Goal: Task Accomplishment & Management: Complete application form

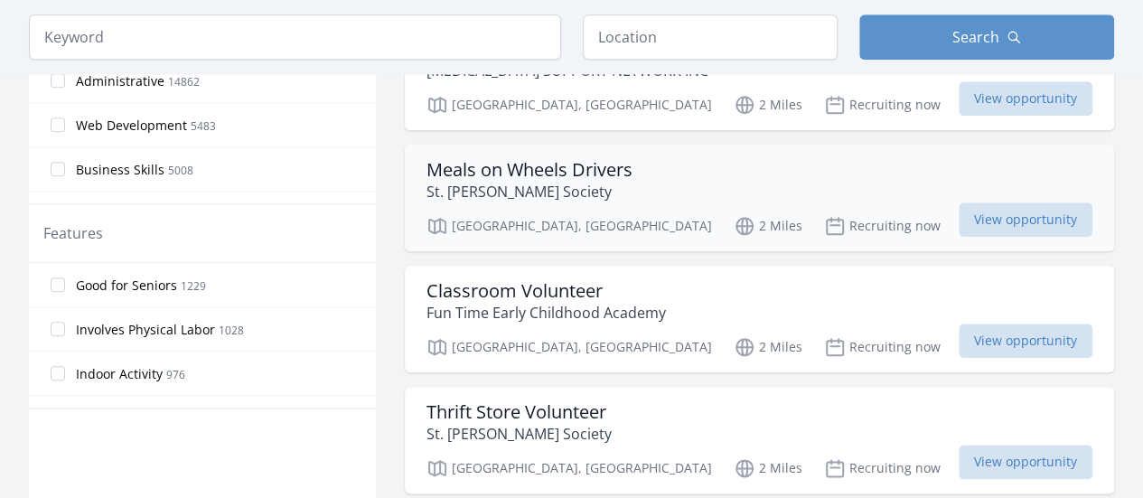
scroll to position [848, 0]
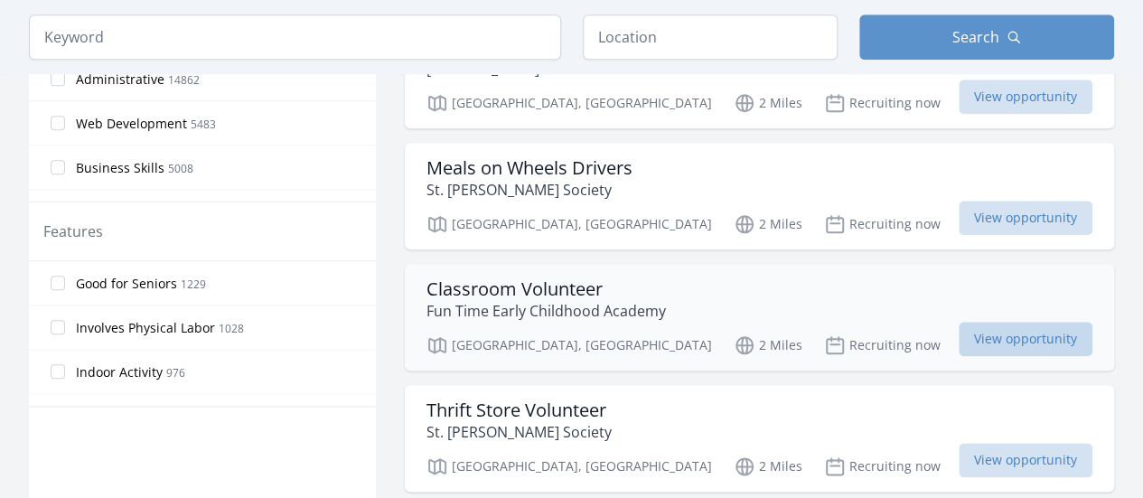
click at [958, 336] on span "View opportunity" at bounding box center [1025, 339] width 134 height 34
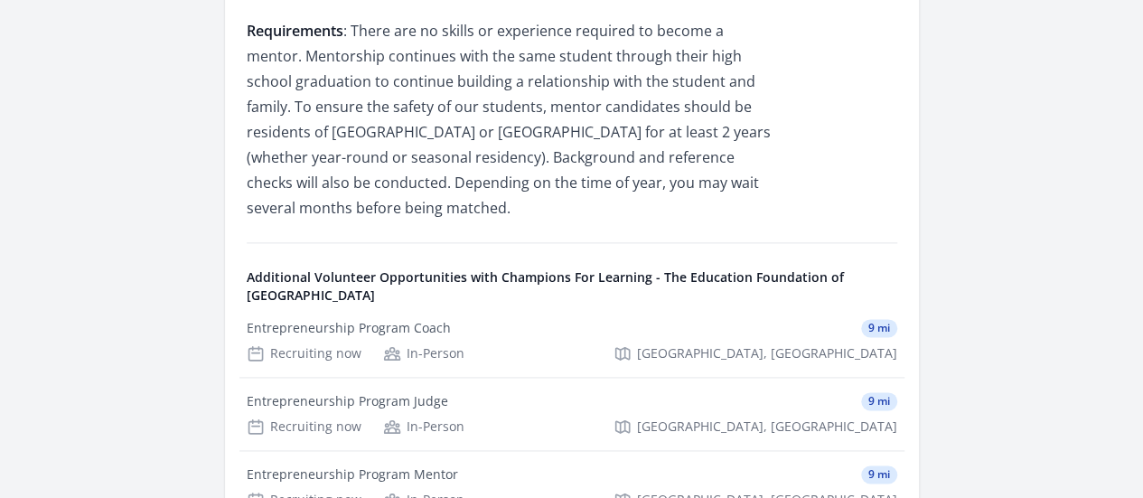
scroll to position [1080, 0]
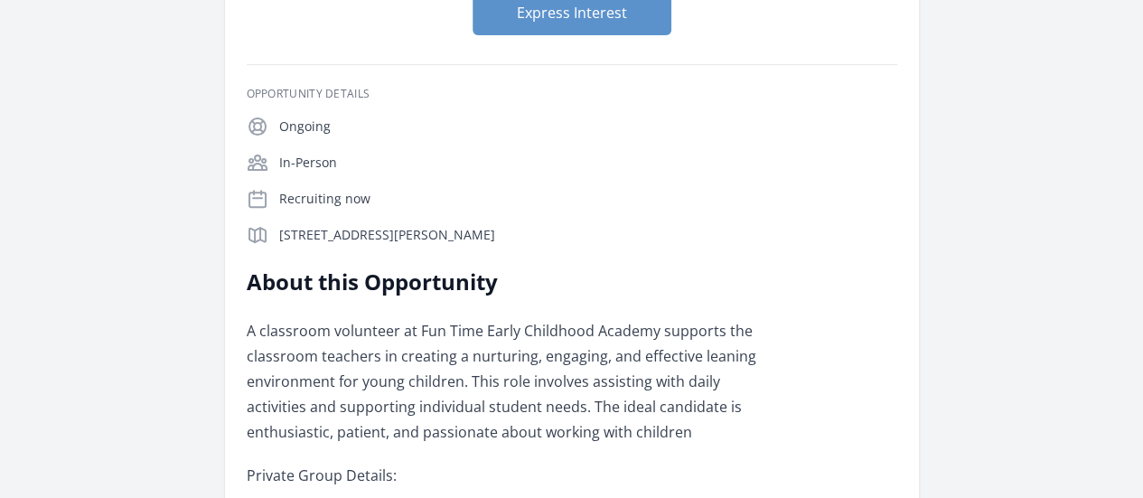
scroll to position [246, 0]
drag, startPoint x: 170, startPoint y: 238, endPoint x: 279, endPoint y: 264, distance: 112.4
click at [279, 243] on p "3144 Santa Barbara Blvd, Naples, FL 34116" at bounding box center [588, 234] width 618 height 18
copy p "3144 Santa Barbara Blvd, Naples, FL 34116"
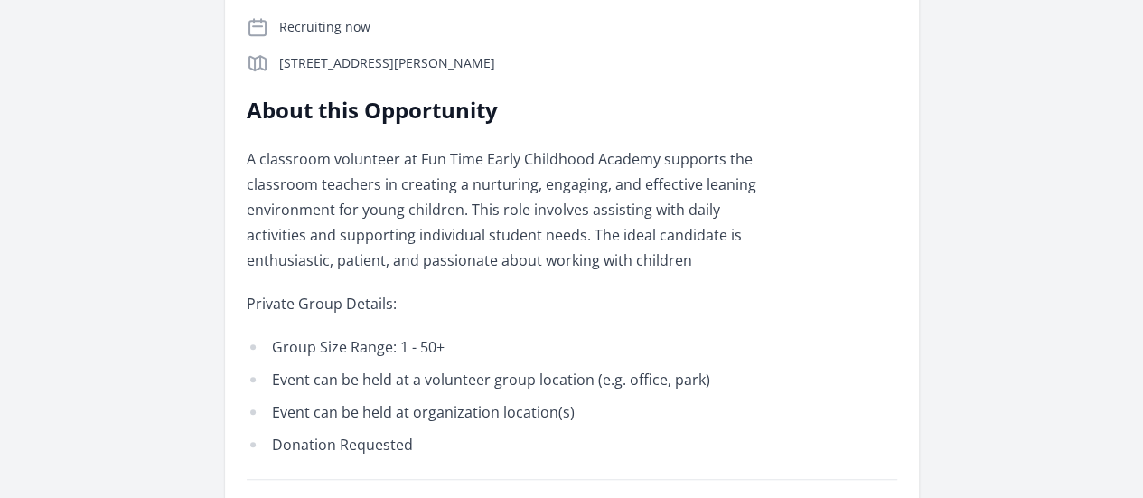
scroll to position [420, 0]
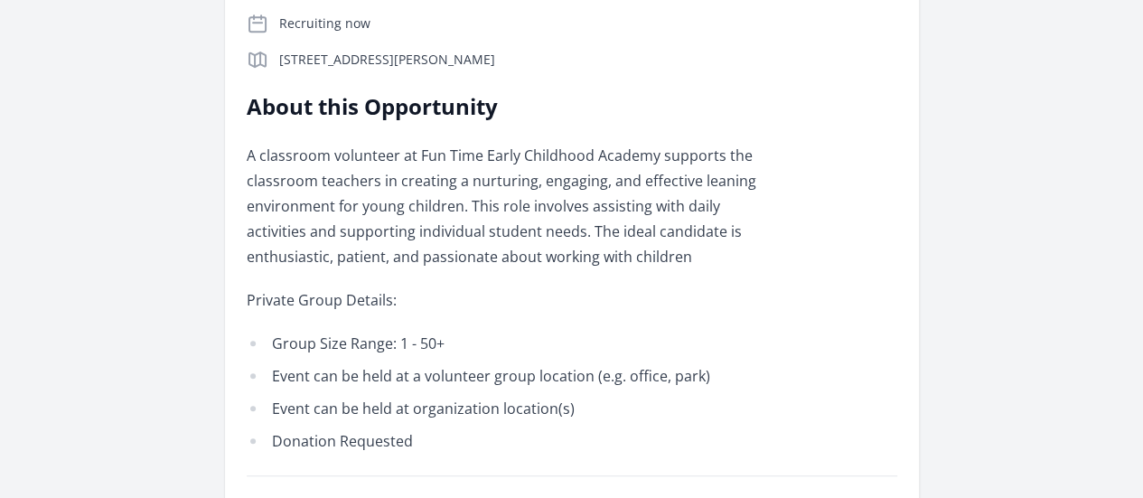
click at [706, 363] on li "Event can be held at a volunteer group location (e.g. office, park)" at bounding box center [511, 375] width 528 height 25
click at [775, 287] on p "Private Group Details:" at bounding box center [511, 299] width 528 height 25
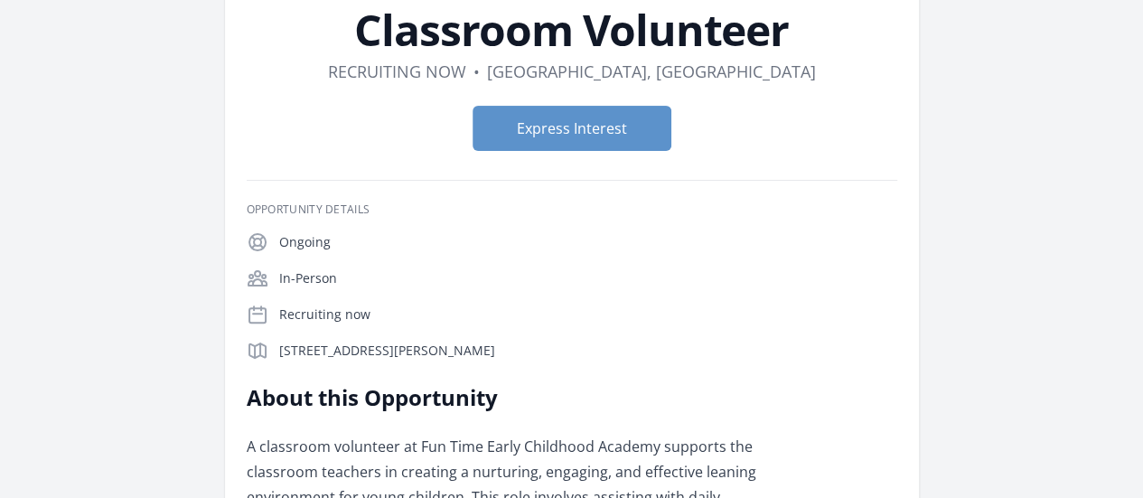
scroll to position [128, 0]
click at [596, 127] on button "Express Interest" at bounding box center [571, 129] width 199 height 45
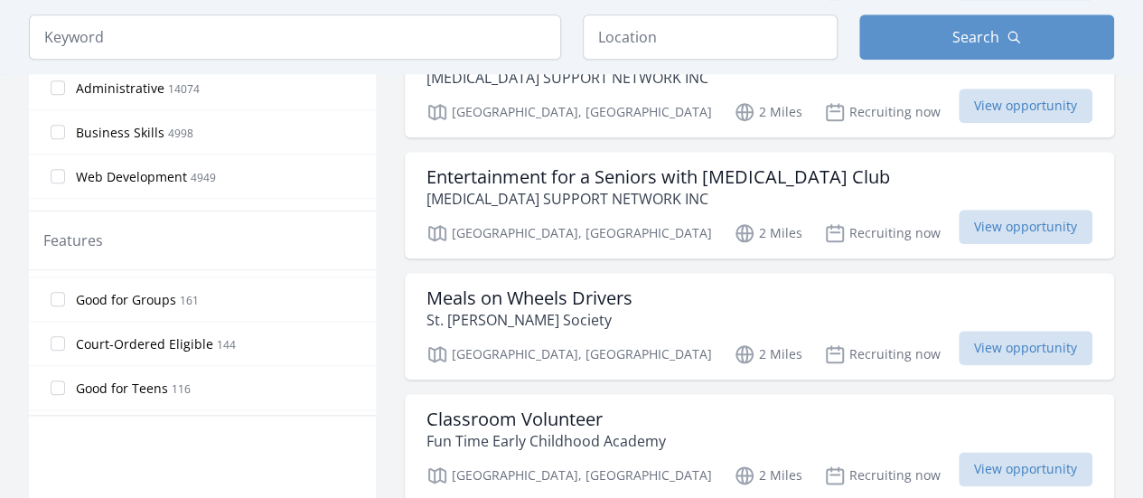
scroll to position [426, 0]
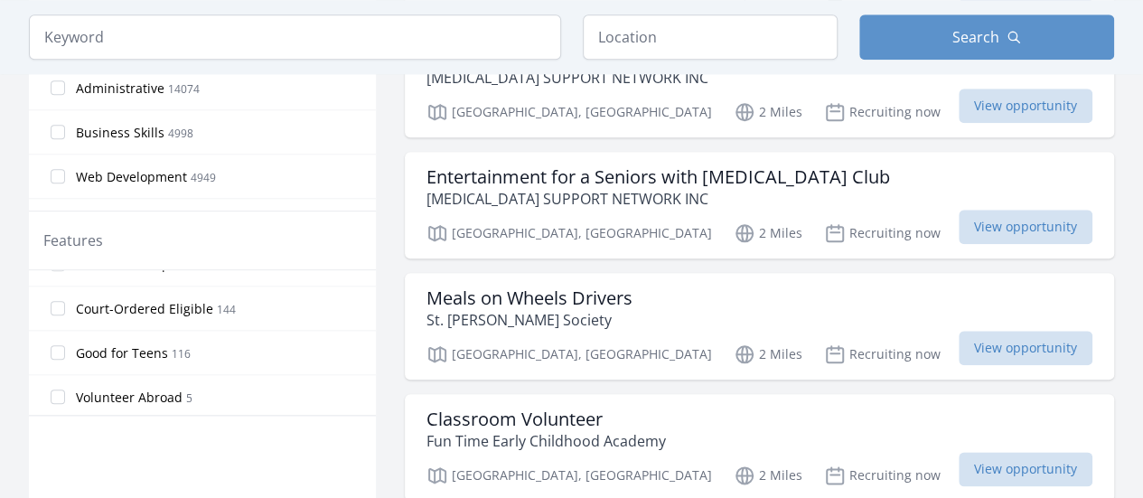
drag, startPoint x: 176, startPoint y: 350, endPoint x: 139, endPoint y: 398, distance: 61.2
click at [139, 398] on span "Volunteer Abroad" at bounding box center [129, 397] width 107 height 18
click at [65, 398] on input "Volunteer Abroad 5" at bounding box center [58, 396] width 14 height 14
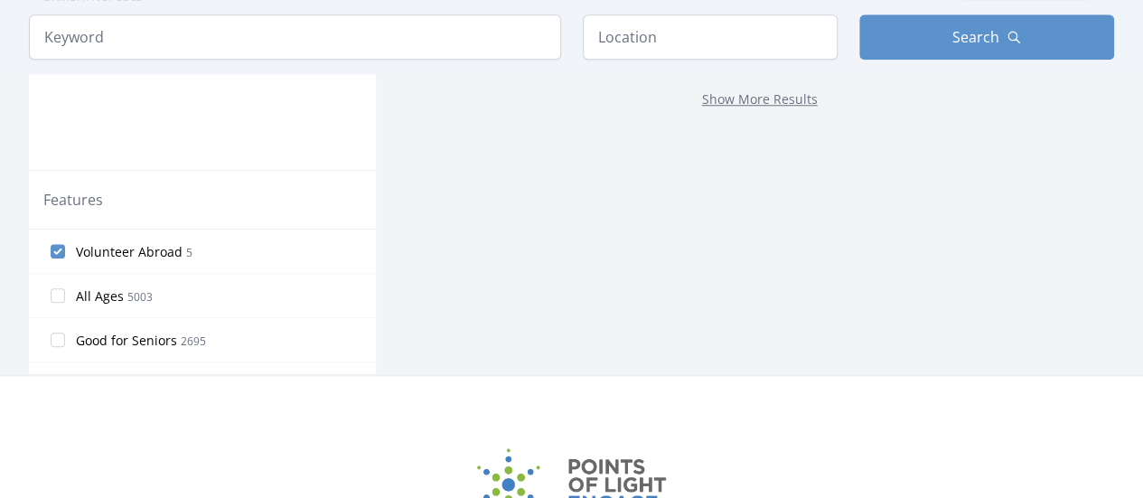
scroll to position [810, 0]
click at [98, 245] on span "Volunteer Abroad" at bounding box center [129, 249] width 107 height 18
click at [65, 245] on input "Volunteer Abroad 5" at bounding box center [58, 248] width 14 height 14
click at [61, 241] on input "Volunteer Abroad 5" at bounding box center [58, 248] width 14 height 14
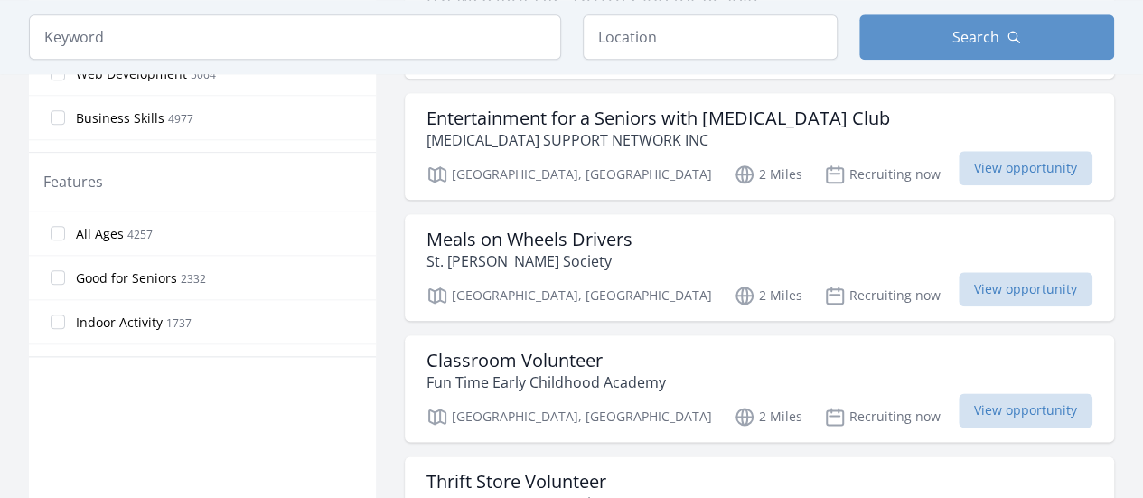
scroll to position [826, 0]
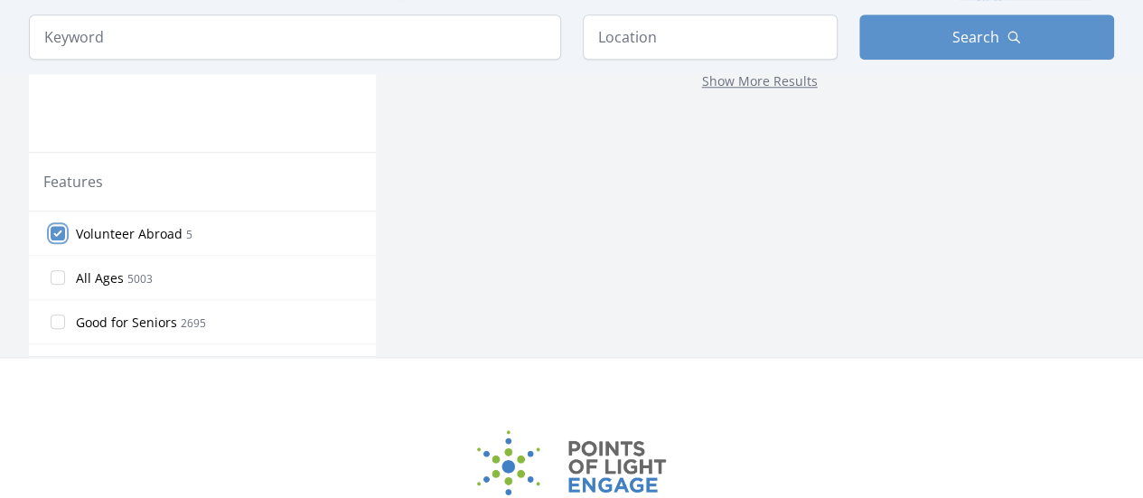
click at [58, 226] on input "Volunteer Abroad 5" at bounding box center [58, 233] width 14 height 14
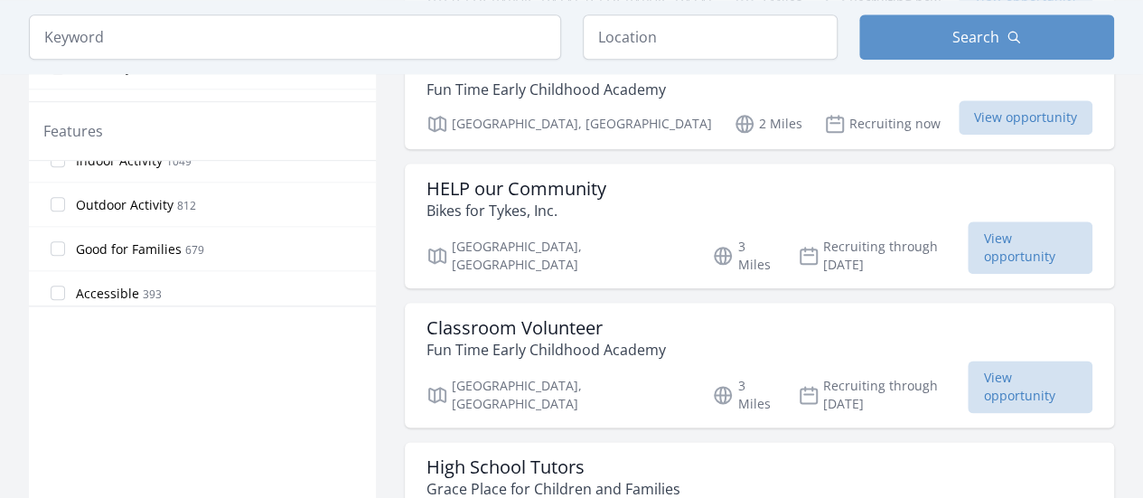
scroll to position [961, 0]
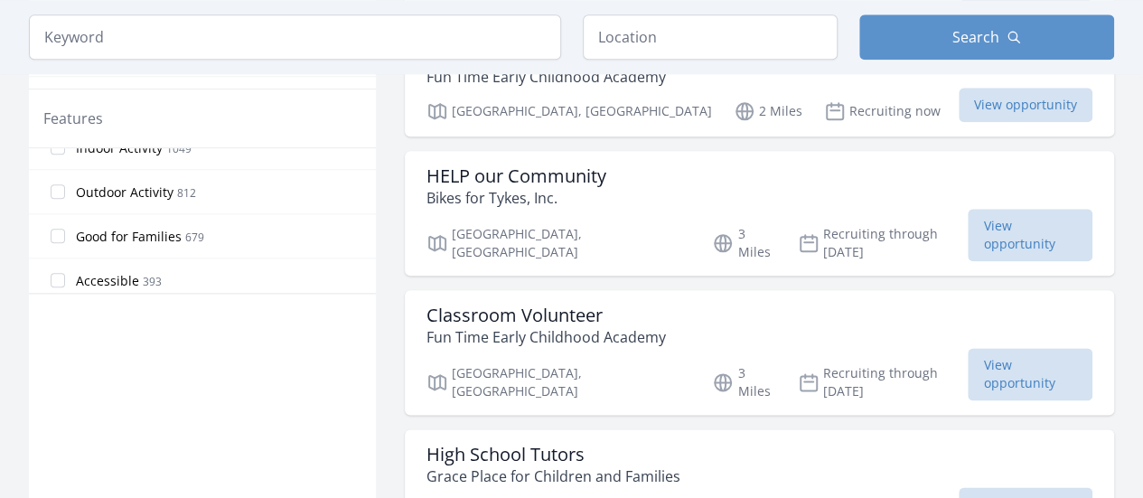
click at [206, 200] on label "Outdoor Activity 812" at bounding box center [202, 191] width 347 height 36
click at [65, 199] on input "Outdoor Activity 812" at bounding box center [58, 191] width 14 height 14
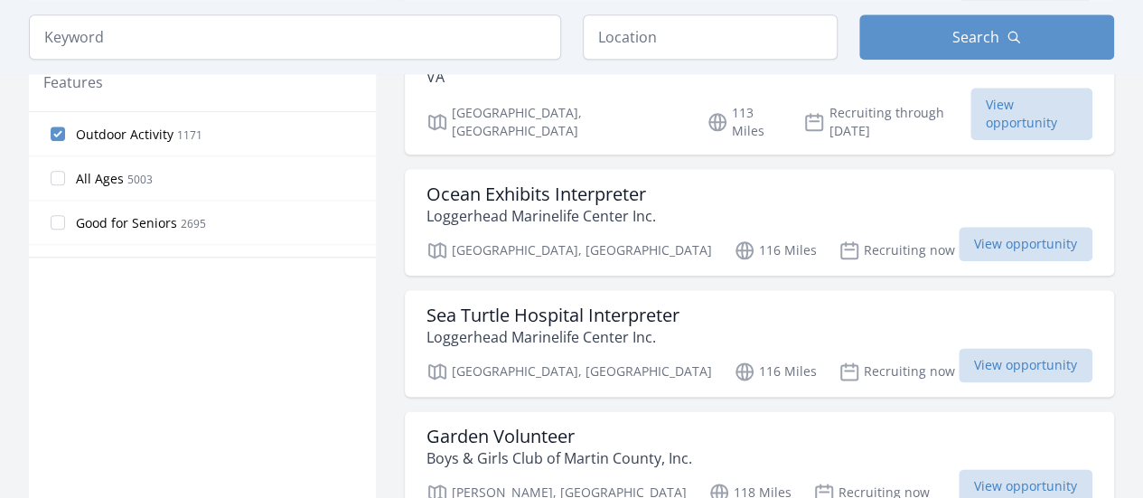
scroll to position [925, 0]
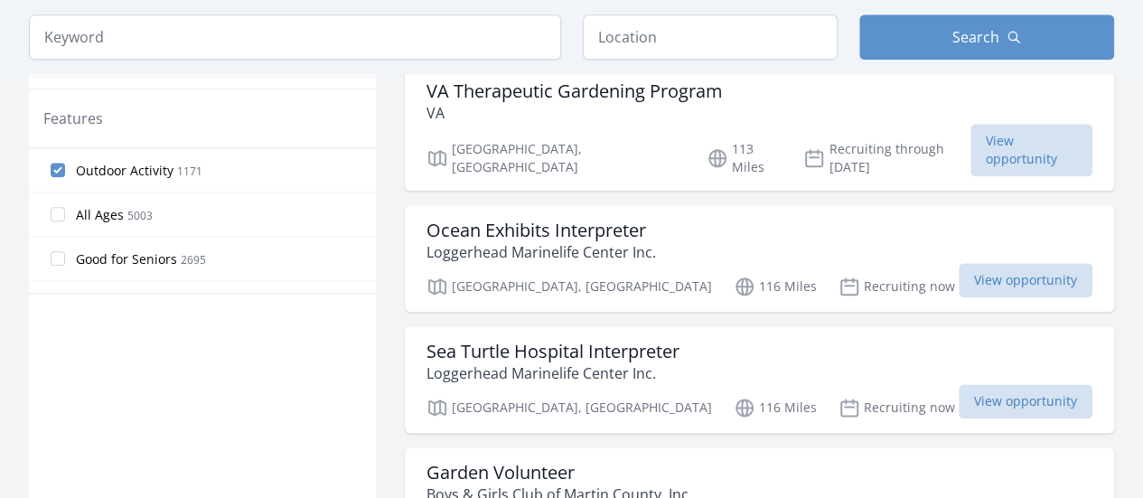
click at [119, 167] on span "Outdoor Activity" at bounding box center [125, 171] width 98 height 18
click at [65, 167] on input "Outdoor Activity 1171" at bounding box center [58, 170] width 14 height 14
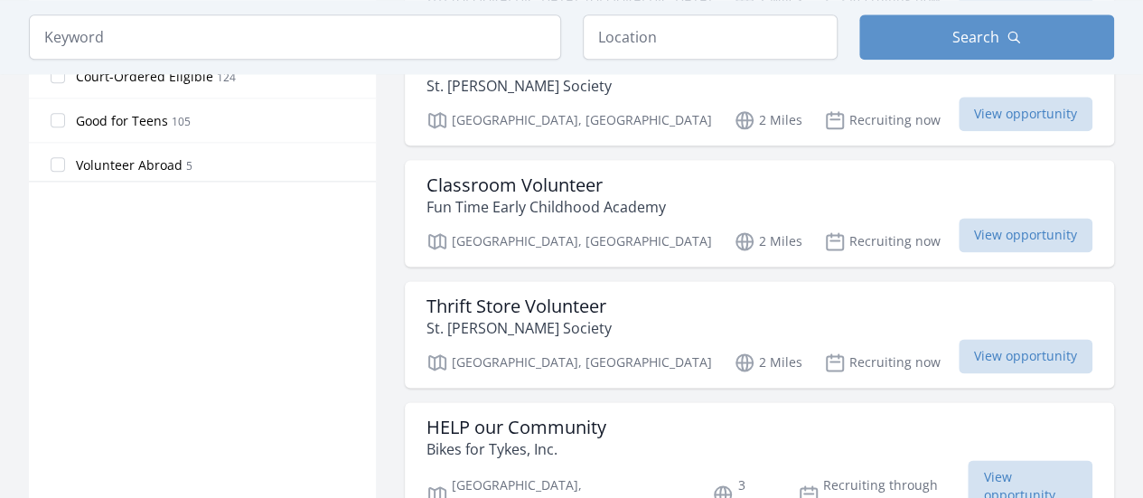
scroll to position [426, 0]
click at [137, 111] on span "Good for Teens" at bounding box center [122, 119] width 92 height 18
click at [65, 111] on input "Good for Teens 105" at bounding box center [58, 118] width 14 height 14
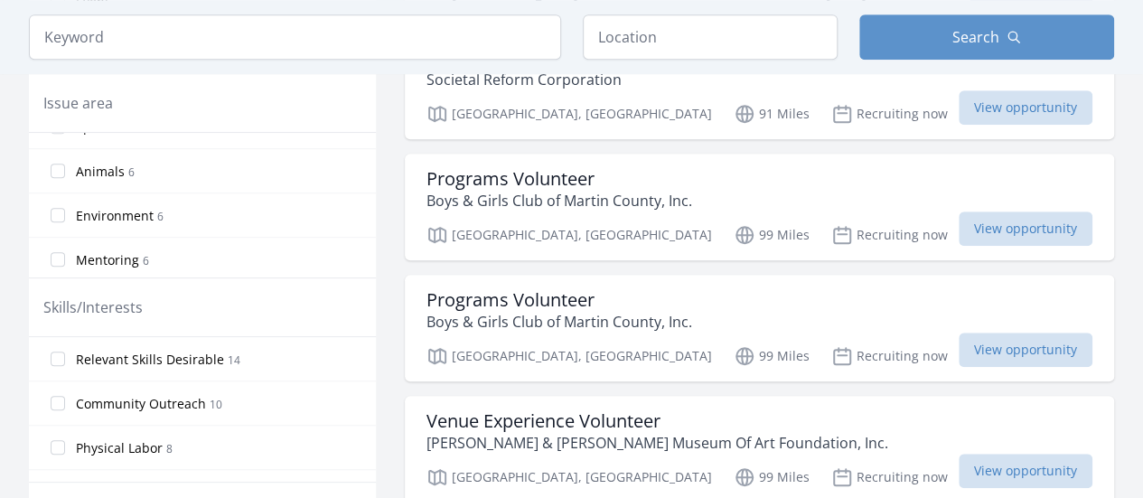
scroll to position [375, 0]
click at [101, 173] on span "Animals" at bounding box center [100, 179] width 49 height 18
click at [65, 173] on input "Animals 6" at bounding box center [58, 178] width 14 height 14
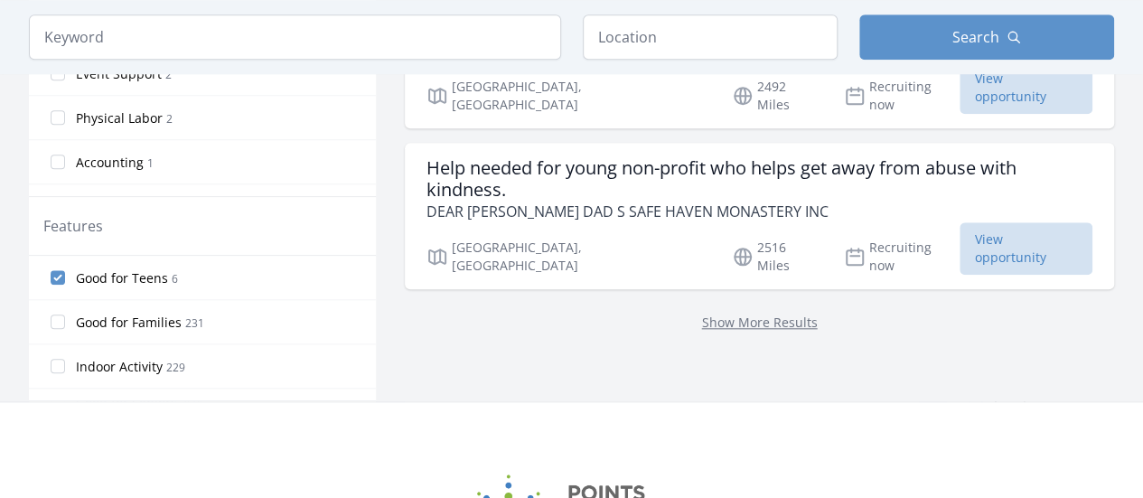
scroll to position [782, 0]
click at [88, 269] on span "Good for Teens" at bounding box center [122, 277] width 92 height 18
click at [65, 269] on input "Good for Teens 6" at bounding box center [58, 276] width 14 height 14
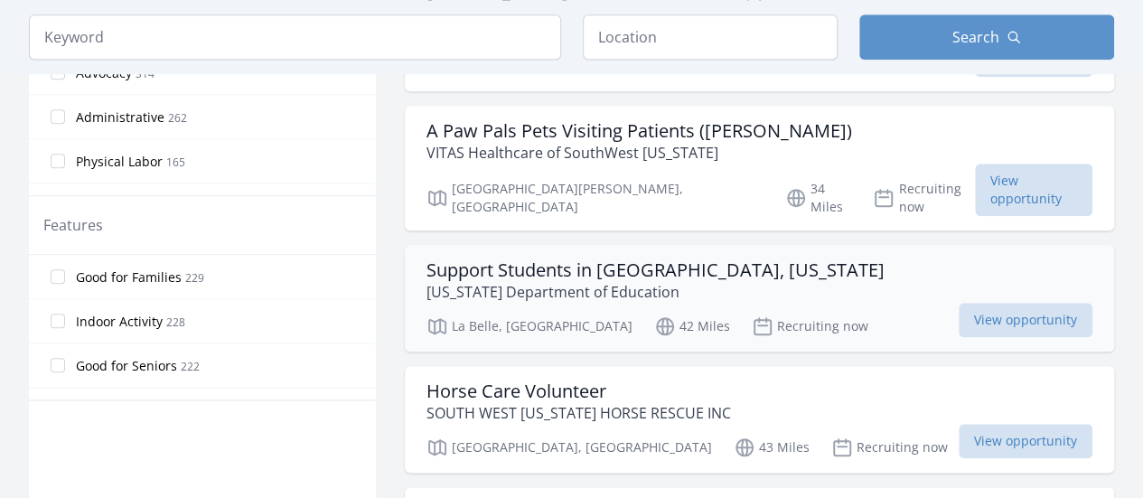
scroll to position [0, 0]
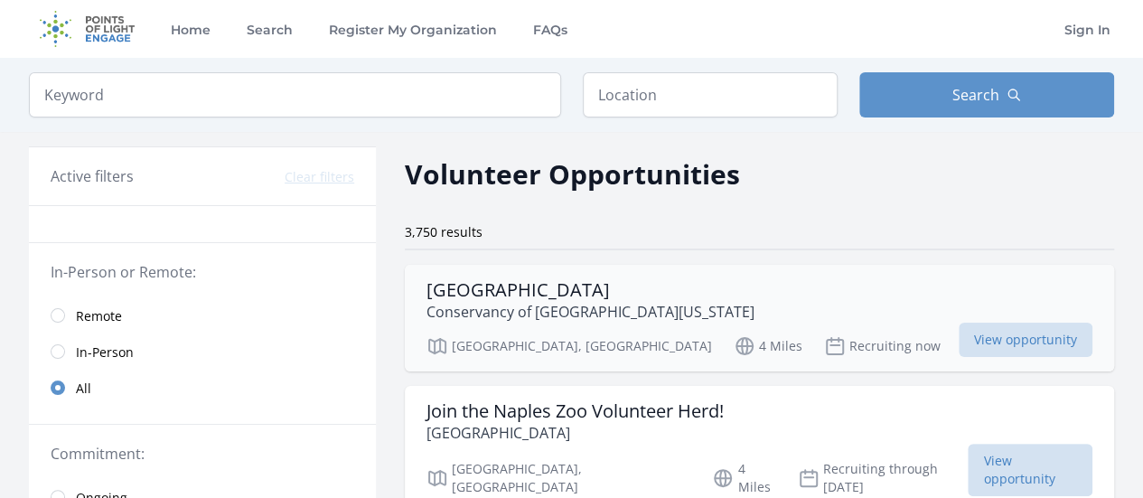
click at [730, 294] on div "Wildlife Rehabilitation Hospital Conservancy of Southwest Florida" at bounding box center [759, 300] width 666 height 43
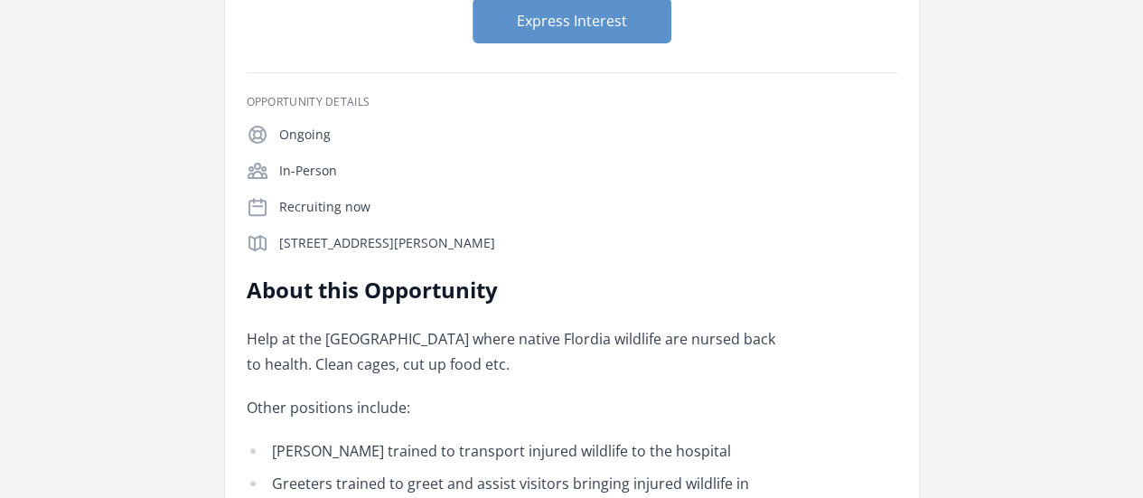
scroll to position [236, 0]
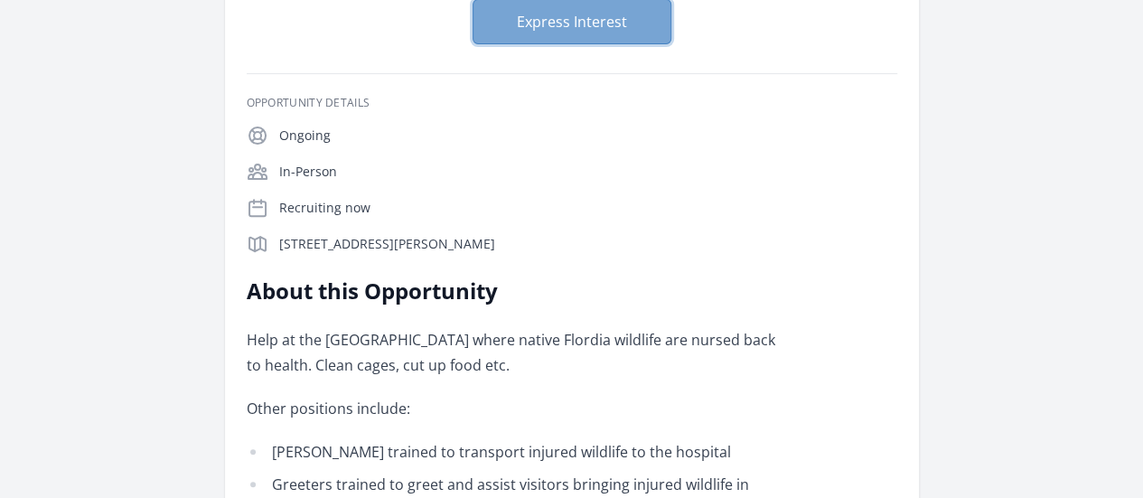
click at [541, 25] on button "Express Interest" at bounding box center [571, 21] width 199 height 45
